Goal: Task Accomplishment & Management: Complete application form

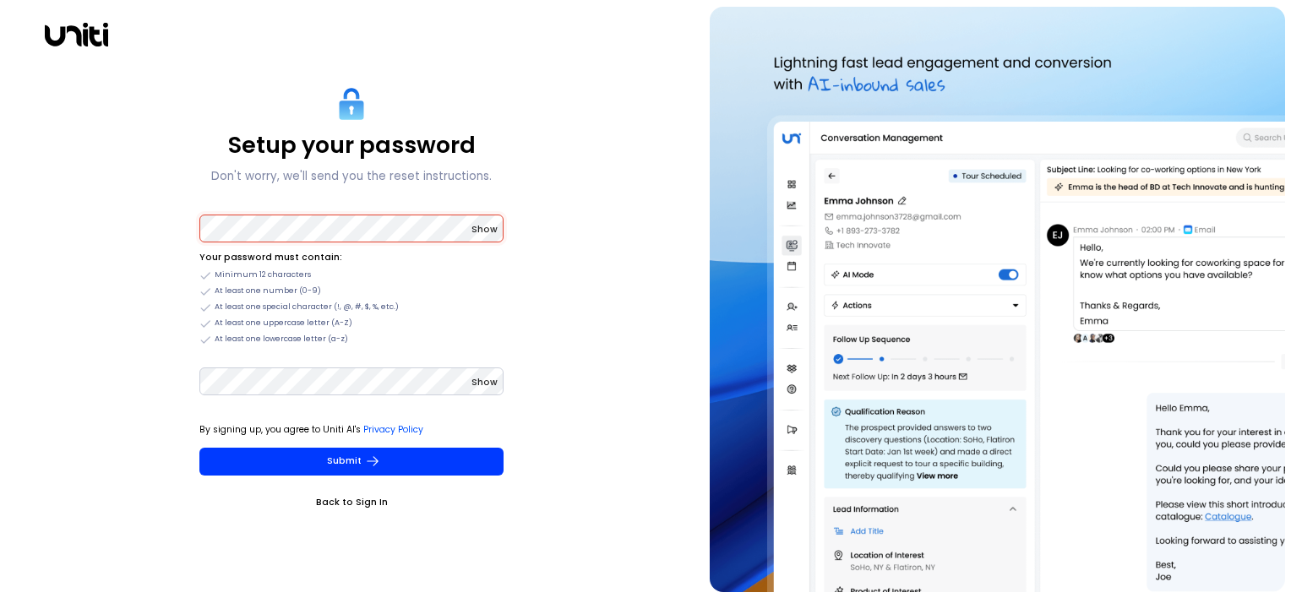
click at [485, 226] on span "Show" at bounding box center [484, 229] width 26 height 13
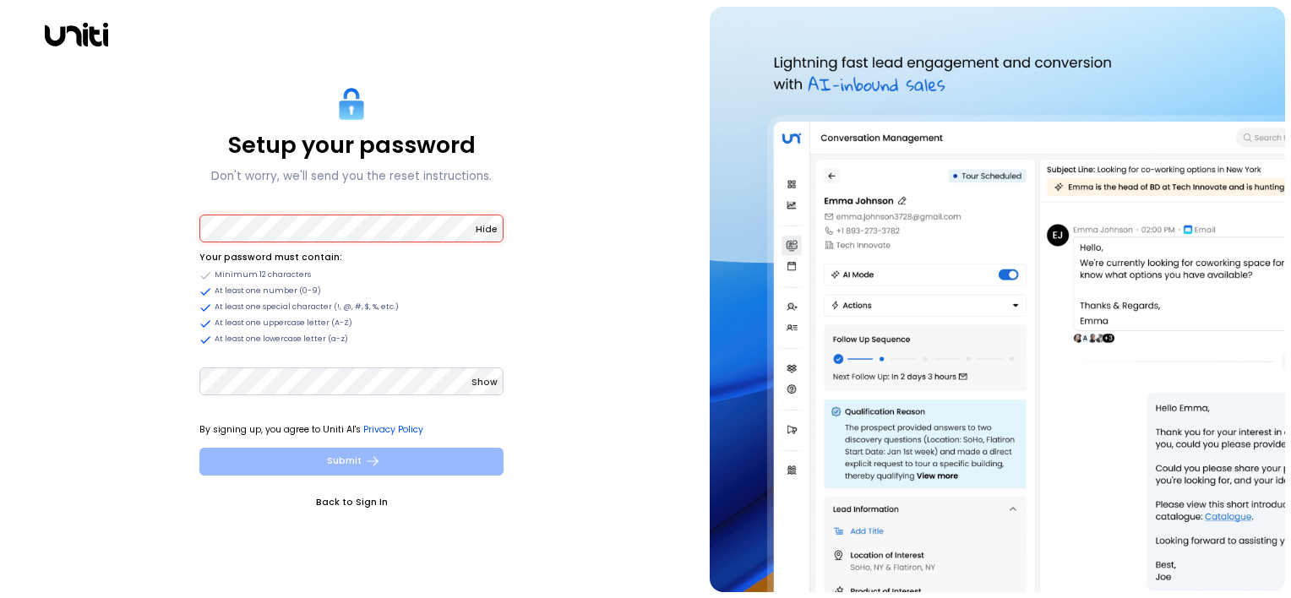
click at [400, 452] on button "Submit" at bounding box center [351, 462] width 304 height 28
click at [347, 452] on button "Submit" at bounding box center [351, 462] width 304 height 28
click at [352, 460] on button "Submit" at bounding box center [351, 462] width 304 height 28
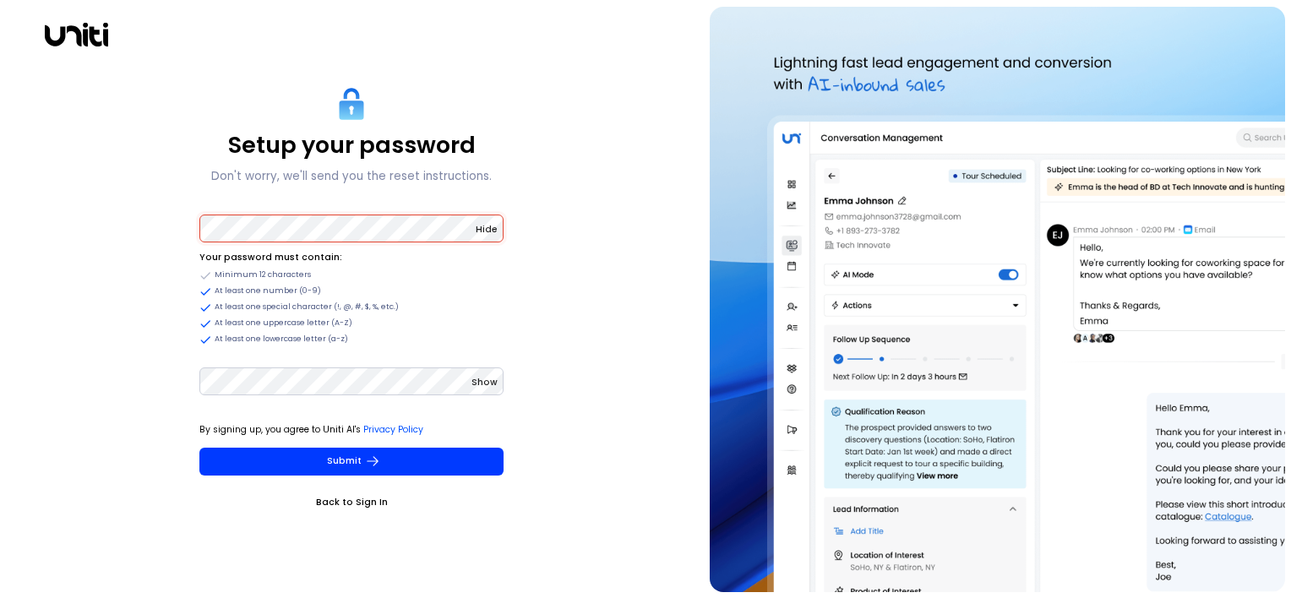
click at [486, 378] on span "Show" at bounding box center [484, 382] width 26 height 13
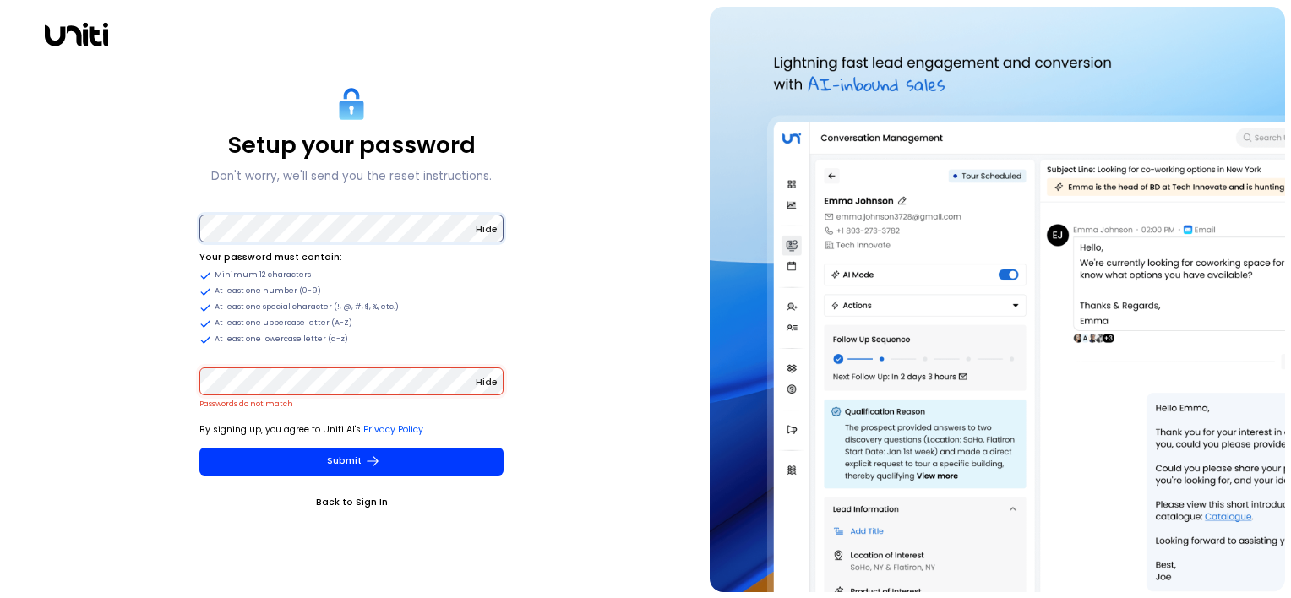
click at [183, 227] on div "Setup your password Don't worry, we'll send you the reset instructions. Hide Yo…" at bounding box center [352, 299] width 690 height 585
click at [133, 373] on div "Setup your password Don't worry, we'll send you the reset instructions. Hide Yo…" at bounding box center [352, 299] width 690 height 585
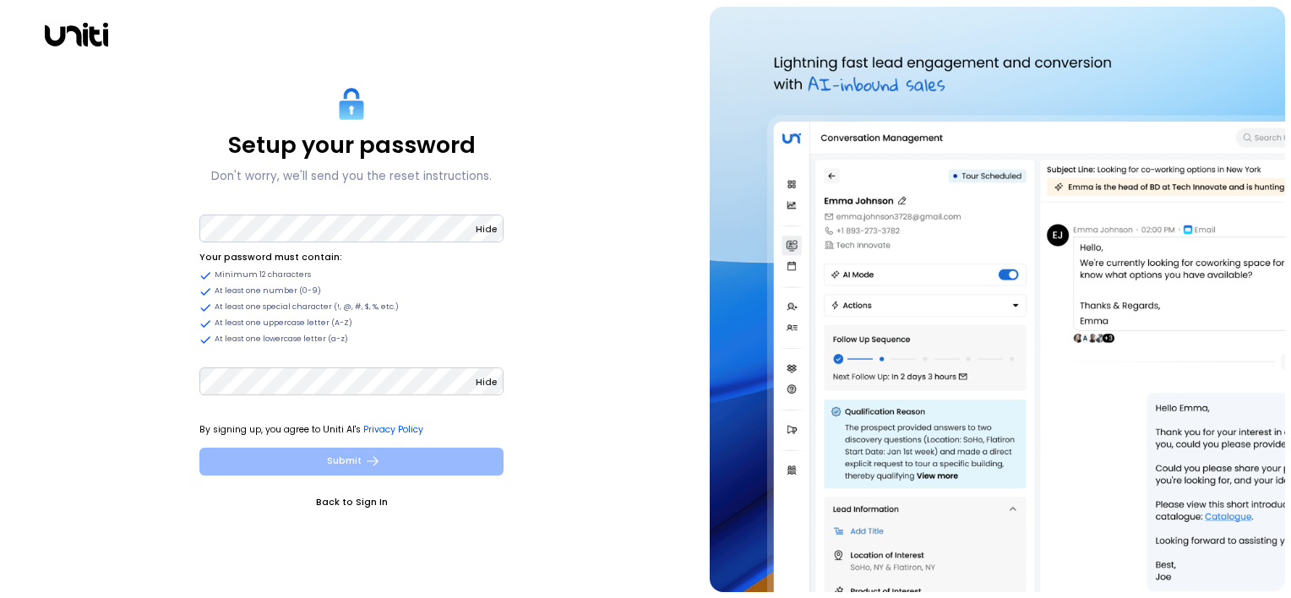
click at [296, 465] on button "Submit" at bounding box center [351, 462] width 304 height 28
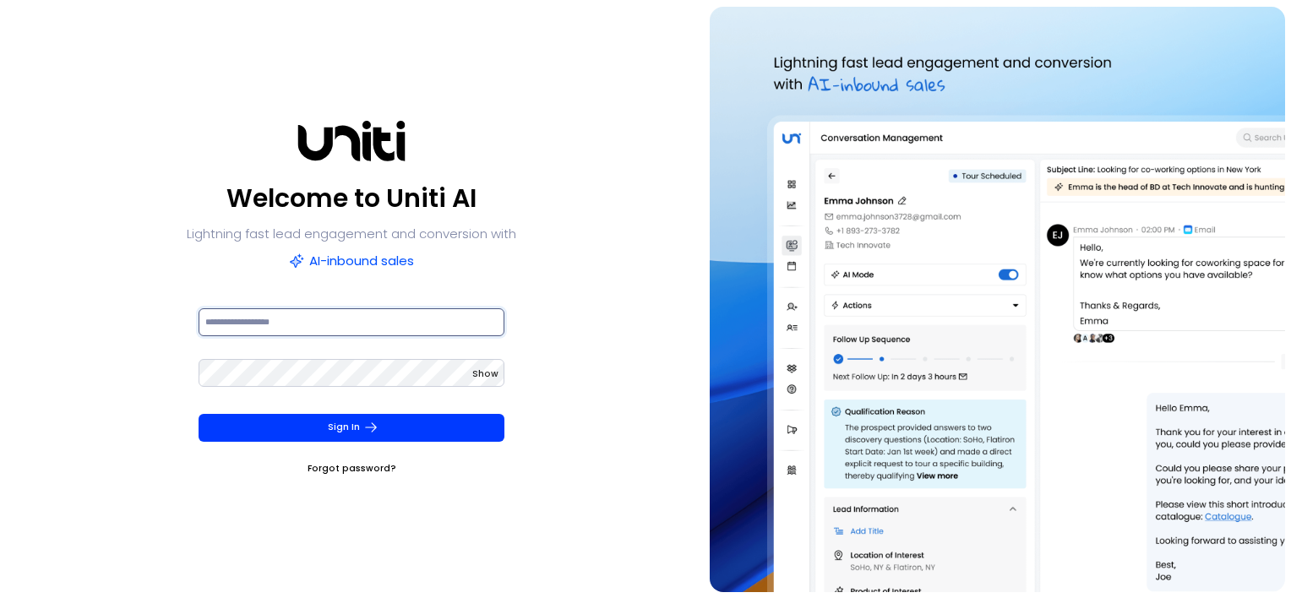
click at [332, 319] on input at bounding box center [352, 322] width 307 height 28
type input "**********"
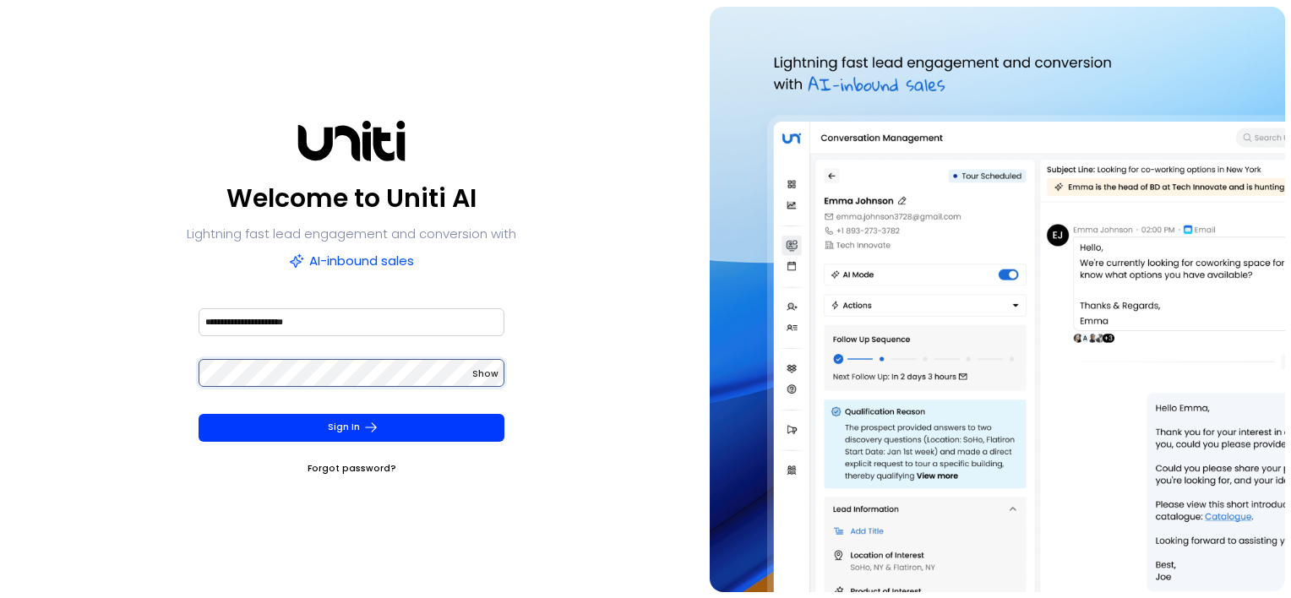
click at [199, 414] on button "Sign In" at bounding box center [352, 428] width 307 height 28
